Goal: Task Accomplishment & Management: Manage account settings

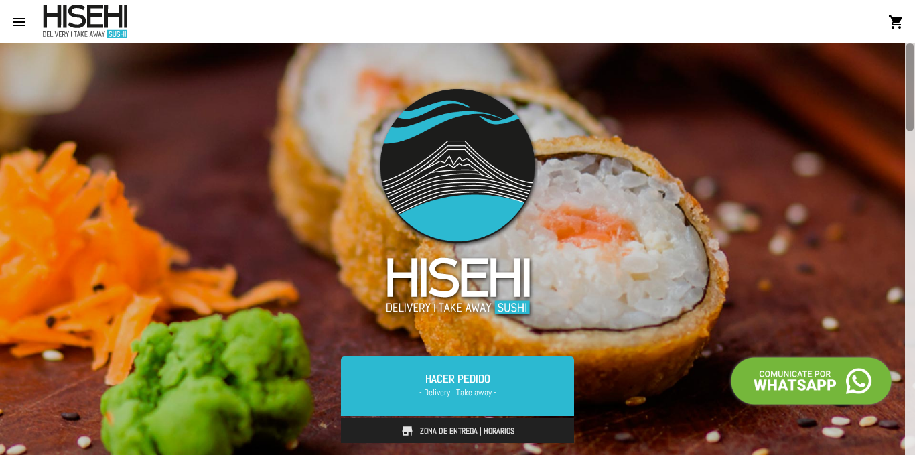
drag, startPoint x: 908, startPoint y: 78, endPoint x: 913, endPoint y: 61, distance: 17.6
click at [913, 61] on div at bounding box center [910, 87] width 7 height 88
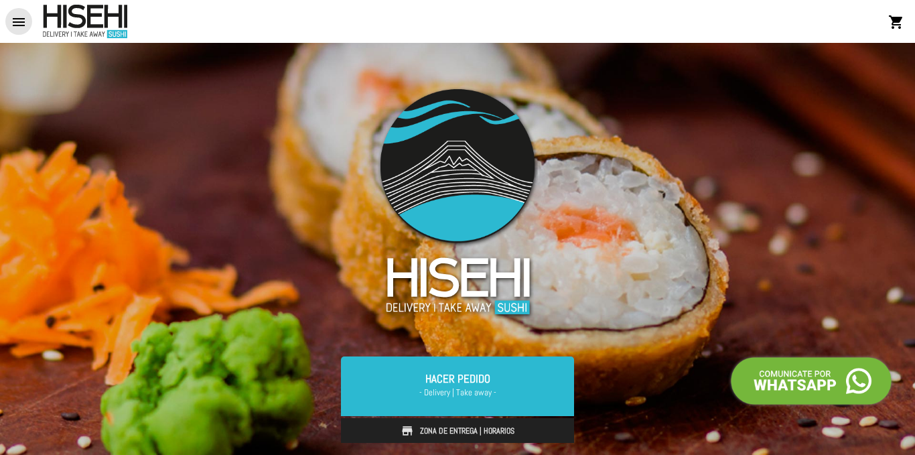
click at [18, 21] on mat-icon "menu" at bounding box center [19, 22] width 16 height 16
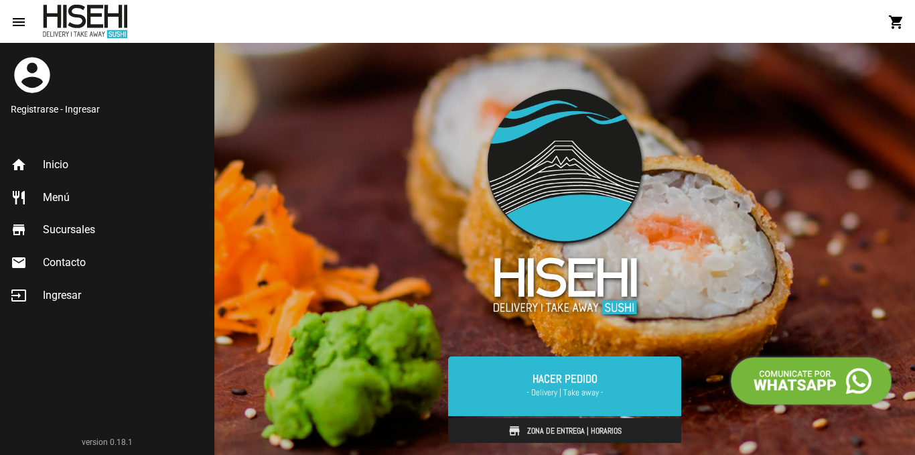
click at [80, 112] on link "Registrarse - Ingresar" at bounding box center [107, 109] width 192 height 13
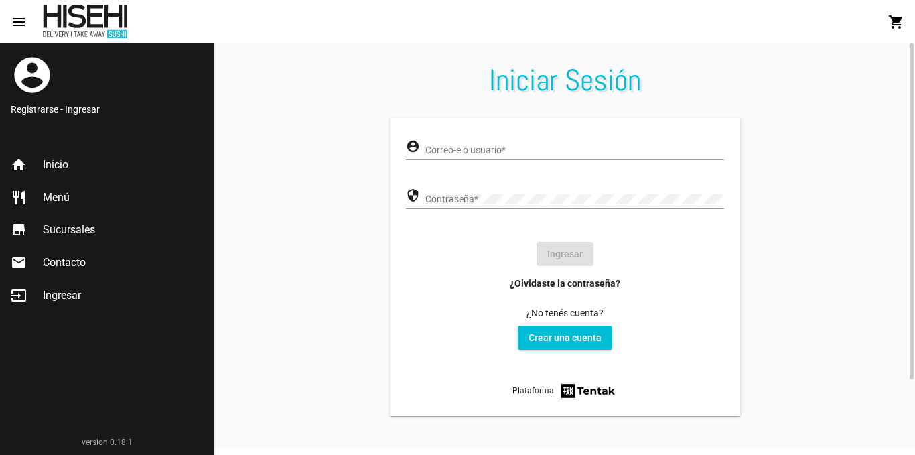
click at [440, 145] on div "Correo-e o usuario *" at bounding box center [574, 147] width 298 height 26
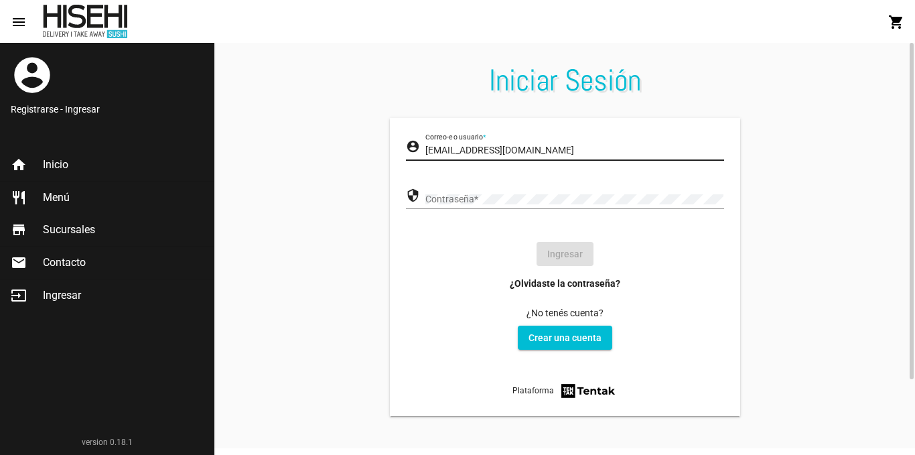
type input "[EMAIL_ADDRESS][DOMAIN_NAME]"
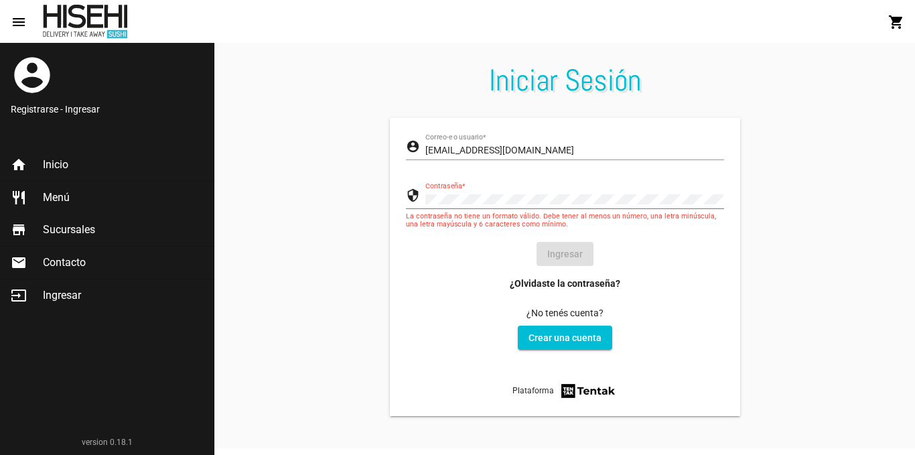
click at [56, 292] on span "Ingresar" at bounding box center [62, 295] width 38 height 13
click at [338, 188] on section "account_circle [EMAIL_ADDRESS][DOMAIN_NAME] Correo-e o usuario * security Contr…" at bounding box center [564, 283] width 701 height 330
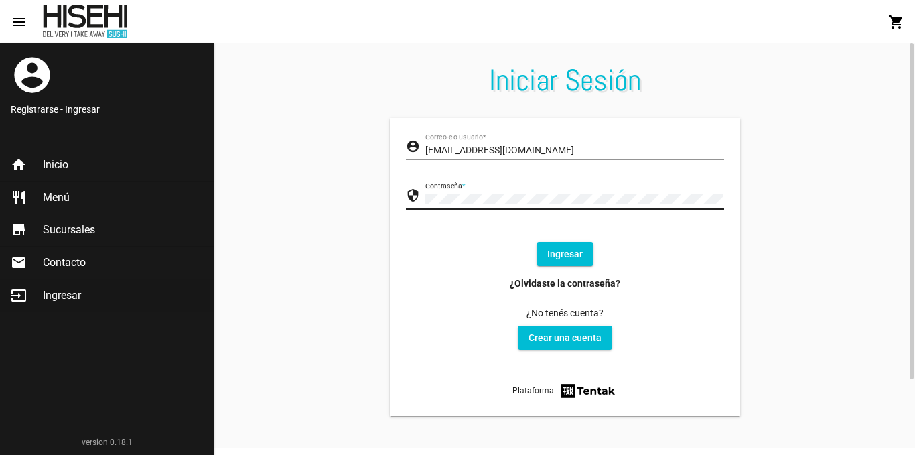
click at [563, 250] on button "Ingresar" at bounding box center [565, 254] width 57 height 24
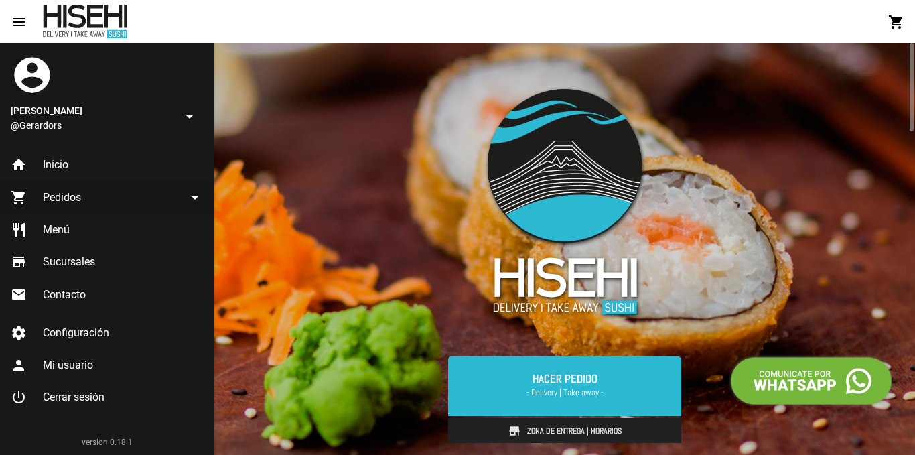
click at [65, 204] on span "Pedidos" at bounding box center [62, 197] width 38 height 13
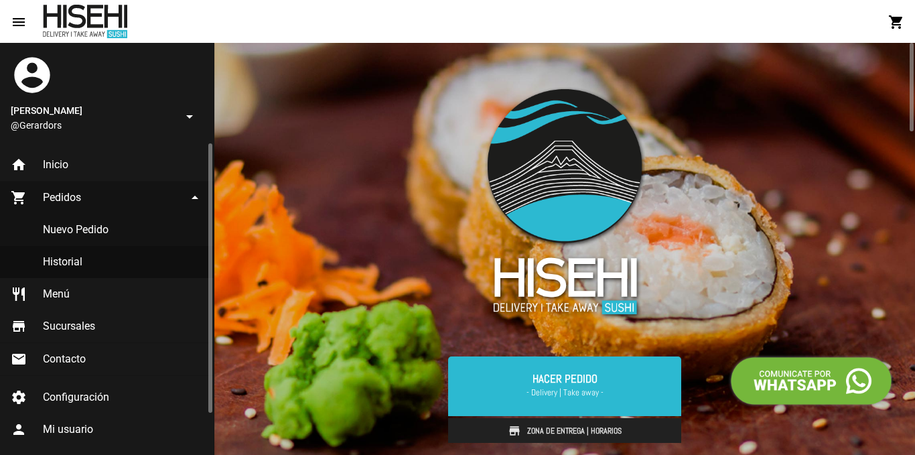
click at [70, 261] on link "Historial" at bounding box center [107, 262] width 214 height 32
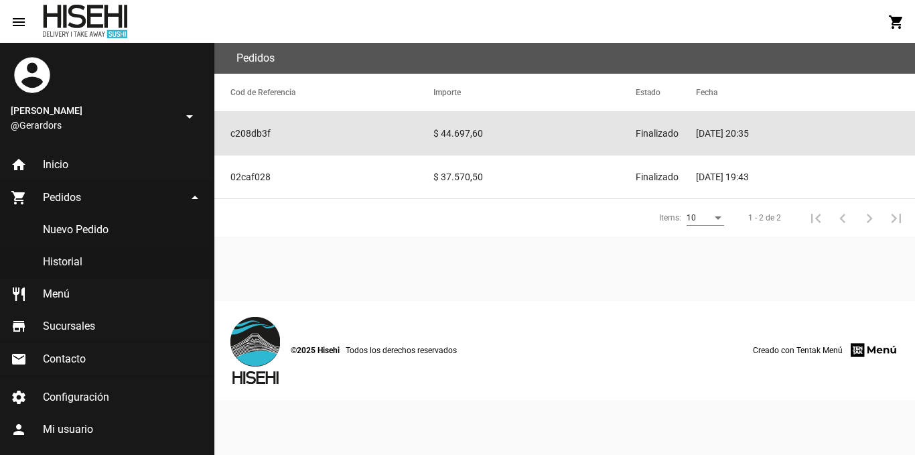
click at [455, 133] on mat-cell "$ 44.697,60" at bounding box center [535, 133] width 203 height 43
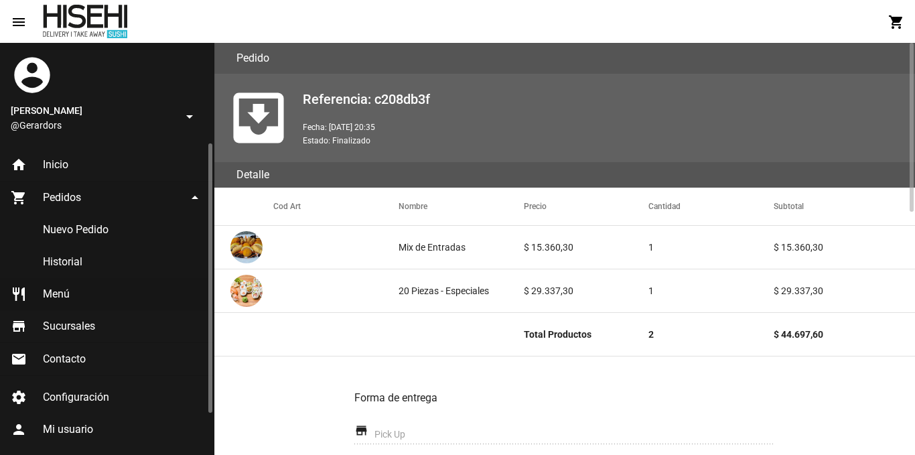
click at [59, 293] on span "Menú" at bounding box center [56, 293] width 27 height 13
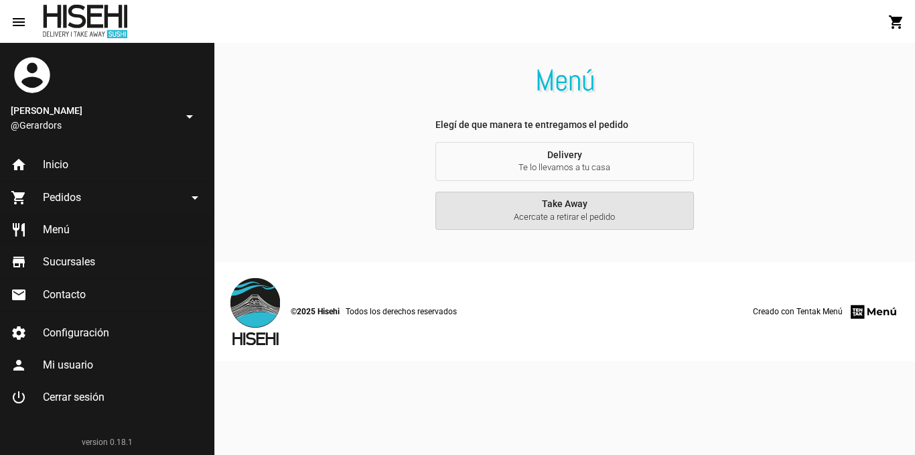
click at [572, 208] on span "Take Away Acercate a retirar el pedido" at bounding box center [564, 210] width 237 height 25
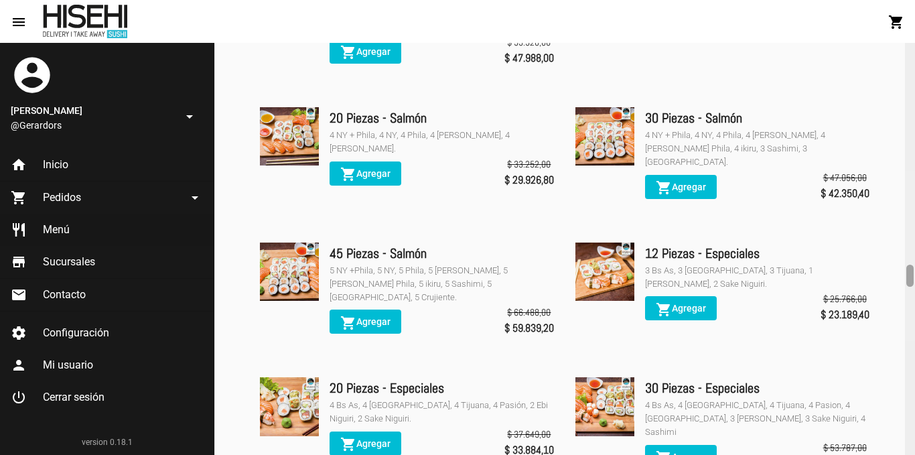
scroll to position [4154, 0]
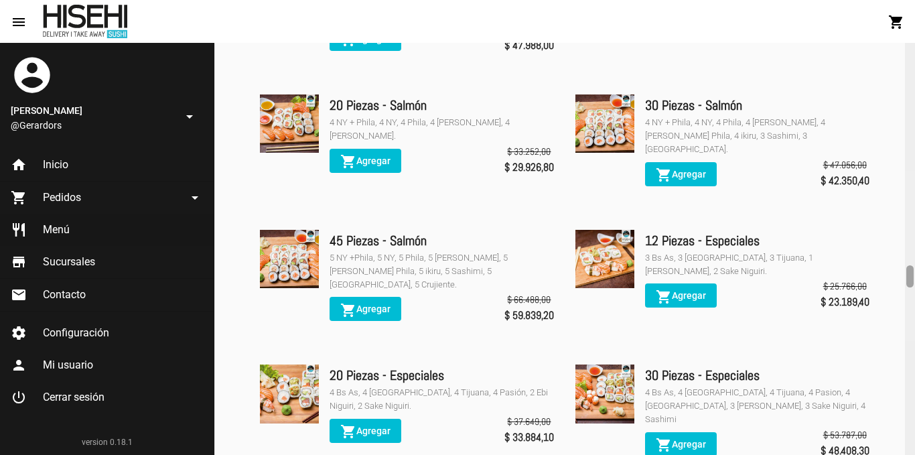
drag, startPoint x: 909, startPoint y: 50, endPoint x: 886, endPoint y: 273, distance: 224.3
drag, startPoint x: 886, startPoint y: 273, endPoint x: 214, endPoint y: 8, distance: 723.2
click at [214, 8] on mat-toolbar "menu Menú Take Away shopping_cart" at bounding box center [457, 21] width 915 height 43
